Goal: Task Accomplishment & Management: Manage account settings

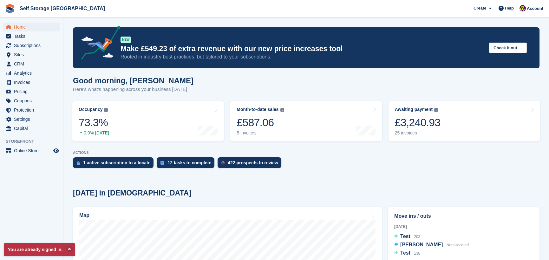
scroll to position [63, 0]
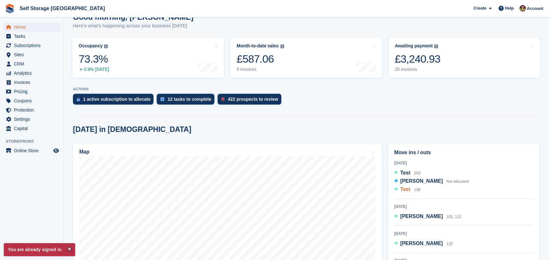
click at [406, 190] on span "Test" at bounding box center [405, 188] width 10 height 5
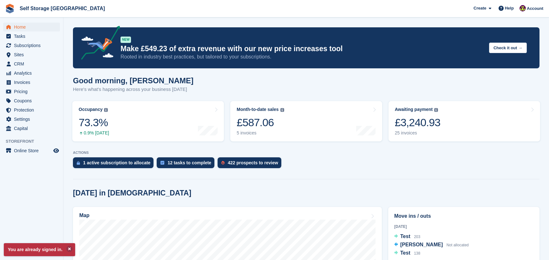
scroll to position [127, 0]
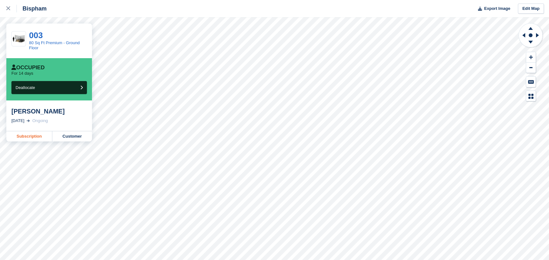
click at [33, 139] on link "Subscription" at bounding box center [29, 136] width 46 height 10
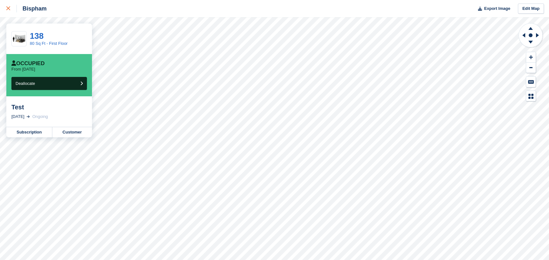
click at [11, 6] on div at bounding box center [11, 9] width 10 height 8
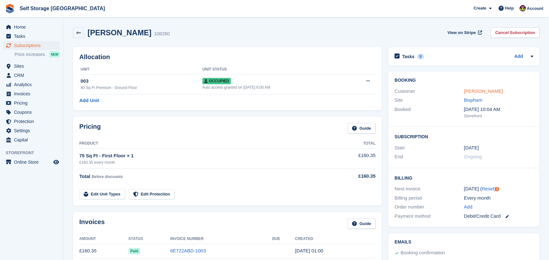
click at [491, 90] on link "[PERSON_NAME]" at bounding box center [483, 90] width 39 height 5
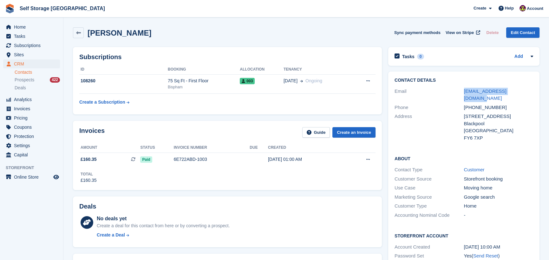
drag, startPoint x: 527, startPoint y: 90, endPoint x: 456, endPoint y: 87, distance: 71.2
click at [456, 87] on div "Email jbchapman29@outlook.com" at bounding box center [464, 95] width 139 height 16
copy div "jbchapman29@outlook.com"
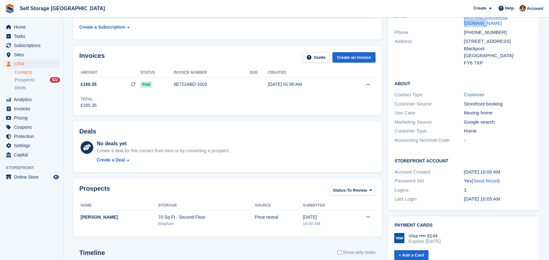
scroll to position [32, 0]
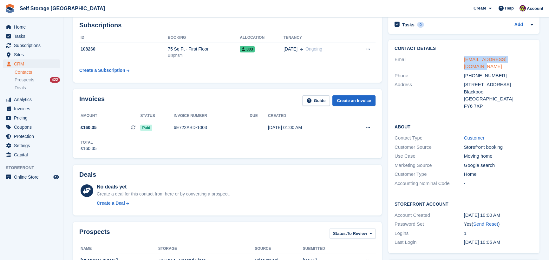
copy div "jbchapman29@outlook.com"
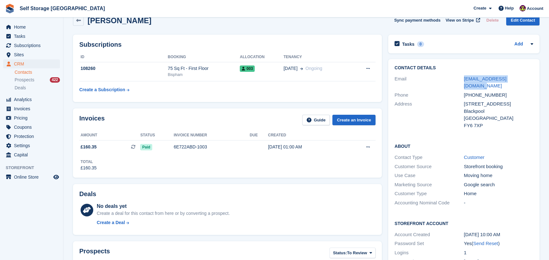
scroll to position [0, 0]
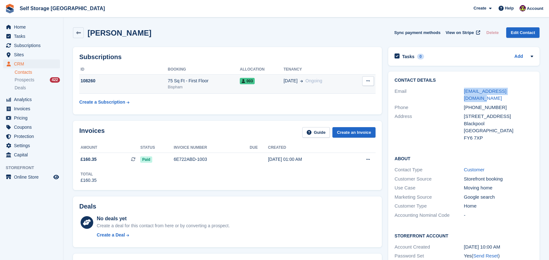
click at [242, 79] on span "003" at bounding box center [247, 81] width 15 height 6
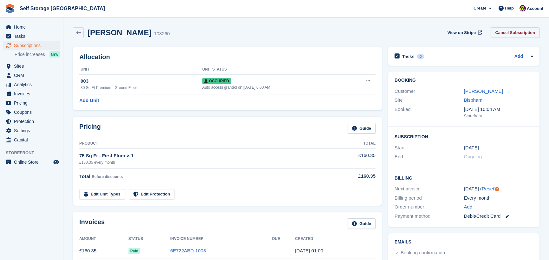
click at [520, 37] on link "Cancel Subscription" at bounding box center [515, 32] width 49 height 10
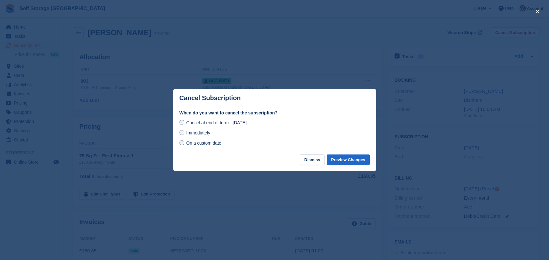
click at [189, 147] on div "On a custom date" at bounding box center [275, 143] width 190 height 8
click at [176, 144] on div "When do you want to cancel the subscription? Cancel at end of term - Saturday, …" at bounding box center [274, 131] width 203 height 45
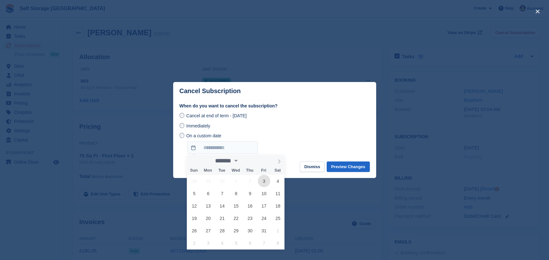
click at [262, 182] on span "3" at bounding box center [264, 181] width 12 height 12
type input "**********"
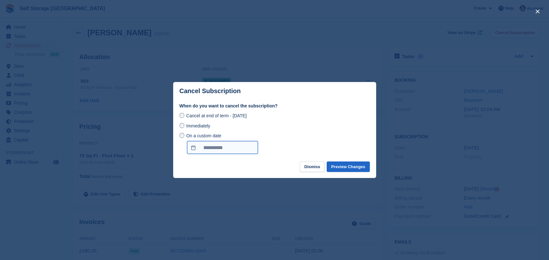
click at [219, 152] on input "**********" at bounding box center [222, 147] width 71 height 13
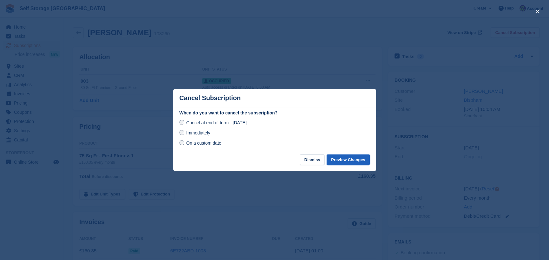
click at [347, 164] on button "Preview Changes" at bounding box center [348, 159] width 43 height 10
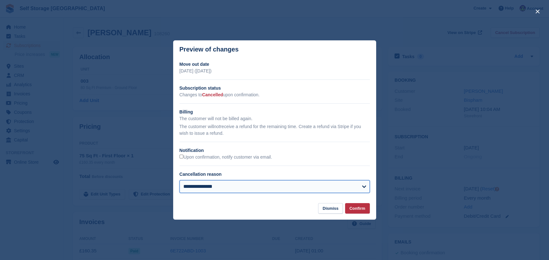
click at [315, 189] on select "**********" at bounding box center [275, 186] width 190 height 13
select select "**********"
click at [180, 181] on select "**********" at bounding box center [275, 186] width 190 height 13
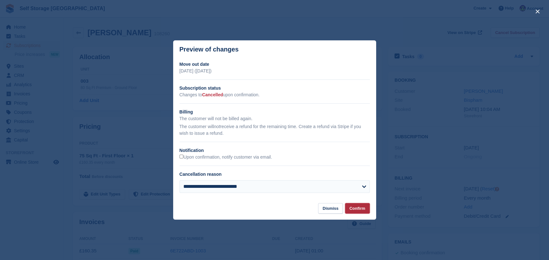
click at [357, 209] on button "Confirm" at bounding box center [357, 208] width 25 height 10
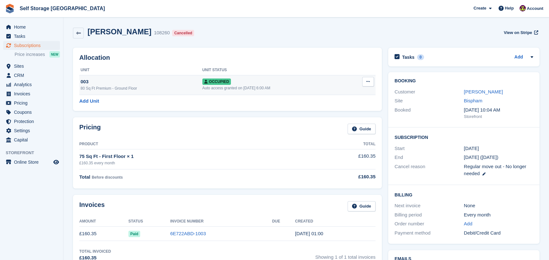
click at [368, 82] on icon at bounding box center [368, 81] width 3 height 4
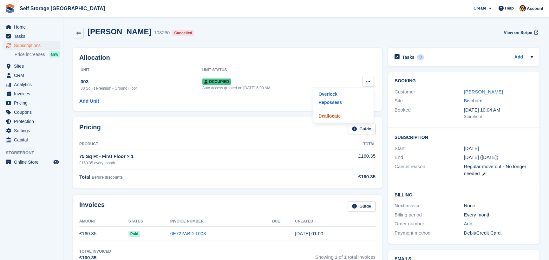
drag, startPoint x: 333, startPoint y: 113, endPoint x: 309, endPoint y: 25, distance: 91.8
click at [333, 113] on p "Deallocate" at bounding box center [343, 116] width 55 height 8
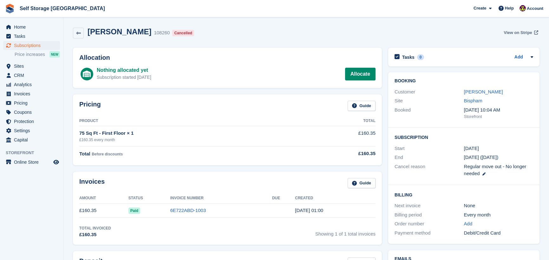
click at [521, 34] on span "View on Stripe" at bounding box center [518, 33] width 28 height 6
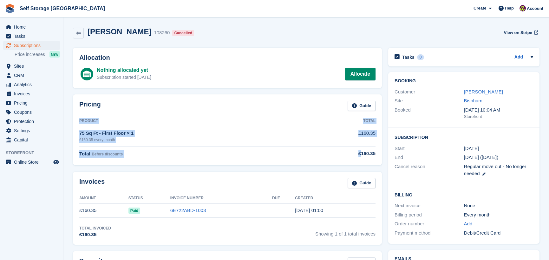
drag, startPoint x: 376, startPoint y: 151, endPoint x: 362, endPoint y: 153, distance: 14.1
click at [362, 153] on div "Pricing Guide Product Total 75 Sq Ft - First Floor × 1 £160.35 every month £160…" at bounding box center [227, 129] width 309 height 71
copy table "Product Total 75 Sq Ft - First Floor × 1 £160.35 every month £160.35 Total Befo…"
click at [511, 34] on span "View on Stripe" at bounding box center [518, 33] width 28 height 6
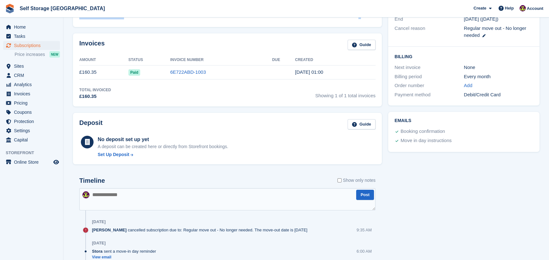
scroll to position [11, 0]
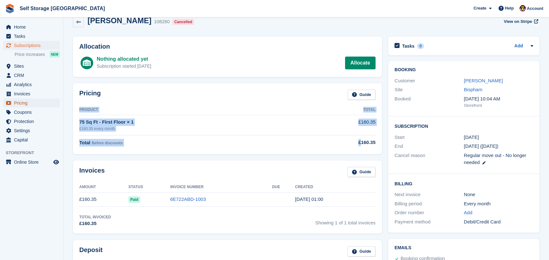
click at [21, 104] on span "Pricing" at bounding box center [33, 102] width 38 height 9
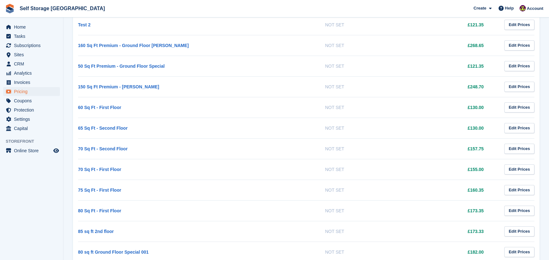
scroll to position [539, 0]
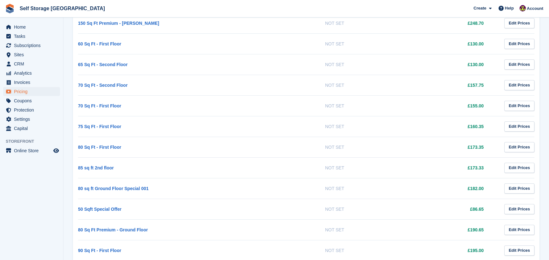
click at [85, 119] on td "75 Sq Ft - First Floor" at bounding box center [148, 126] width 140 height 21
click at [85, 124] on link "75 Sq Ft - First Floor" at bounding box center [99, 126] width 43 height 5
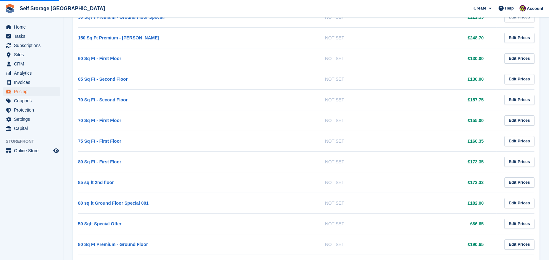
scroll to position [476, 0]
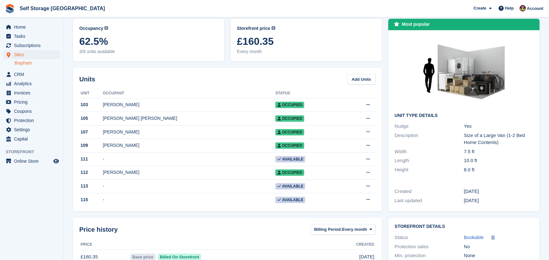
scroll to position [6, 0]
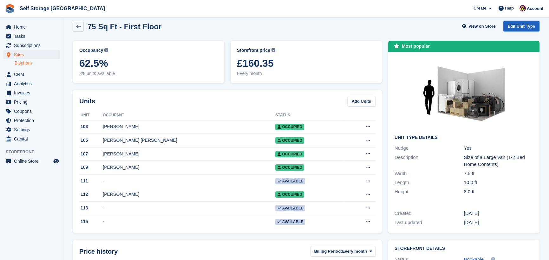
click at [516, 24] on link "Edit Unit Type" at bounding box center [522, 26] width 36 height 10
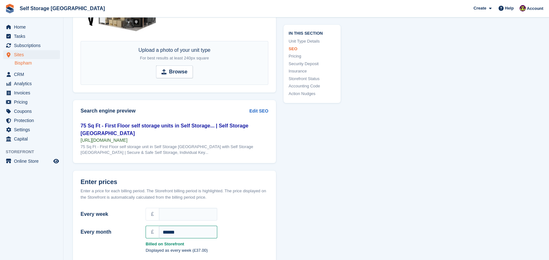
scroll to position [508, 0]
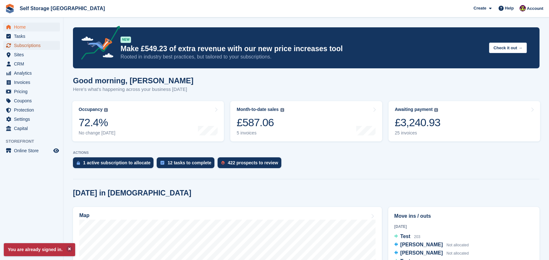
click at [33, 43] on span "Subscriptions" at bounding box center [33, 45] width 38 height 9
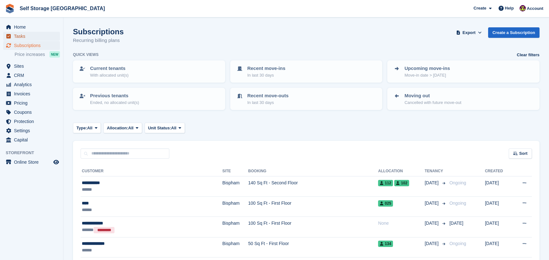
click at [25, 32] on span "Tasks" at bounding box center [33, 36] width 38 height 9
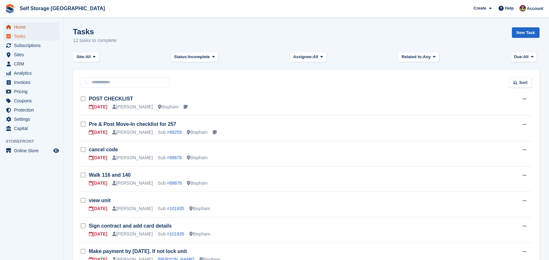
click at [24, 27] on span "Home" at bounding box center [33, 27] width 38 height 9
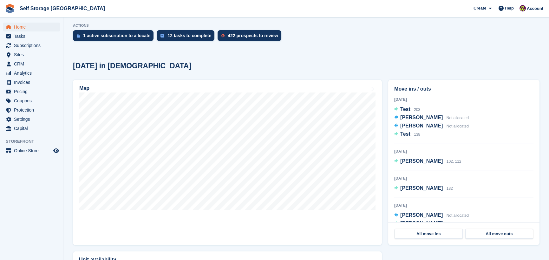
scroll to position [32, 0]
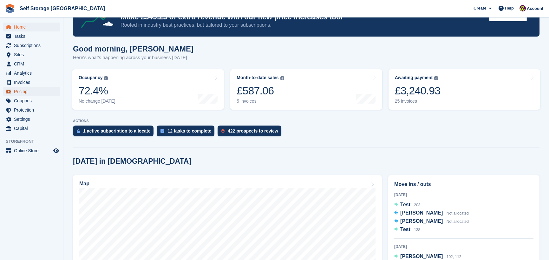
click at [39, 91] on span "Pricing" at bounding box center [33, 91] width 38 height 9
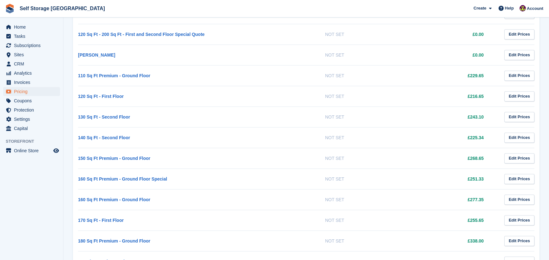
scroll to position [970, 0]
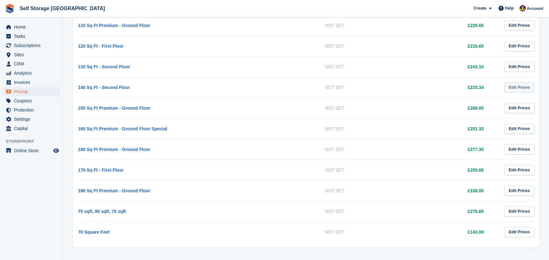
click at [517, 84] on link "Edit Prices" at bounding box center [520, 87] width 30 height 10
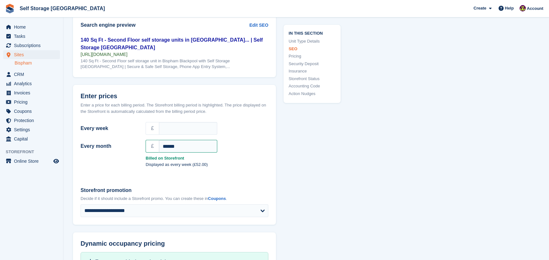
scroll to position [497, 0]
